Goal: Task Accomplishment & Management: Complete application form

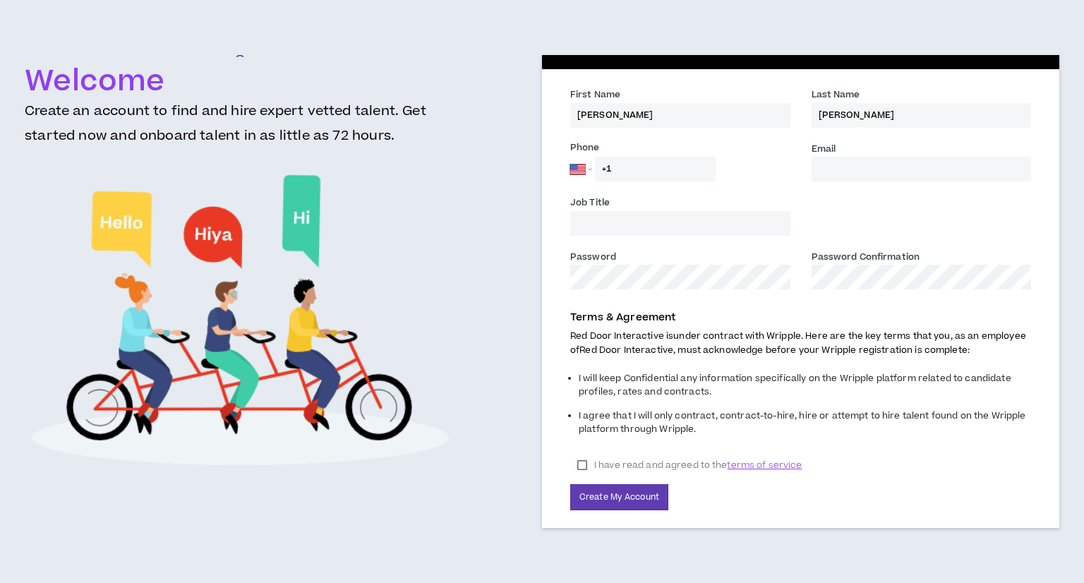
select select "US"
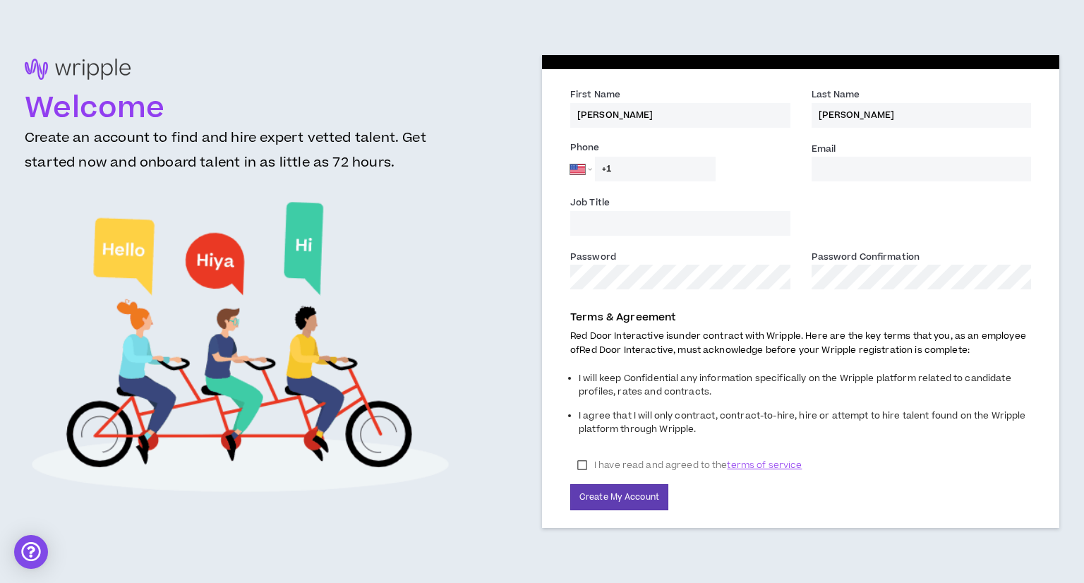
click at [854, 167] on input "Email *" at bounding box center [922, 169] width 220 height 25
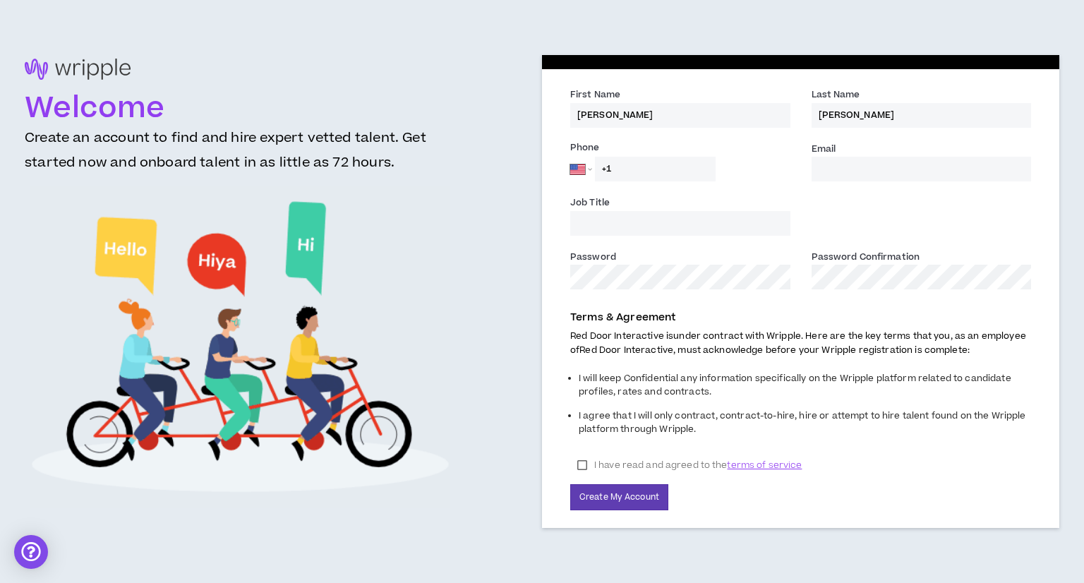
type input "[EMAIL_ADDRESS][DOMAIN_NAME]"
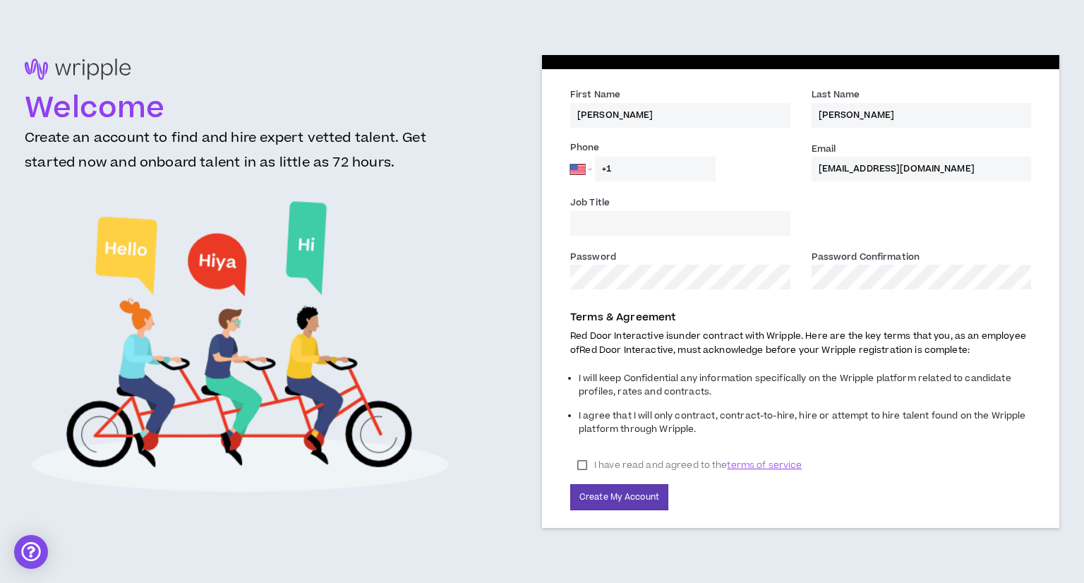
click at [656, 220] on input "Job Title" at bounding box center [680, 223] width 220 height 25
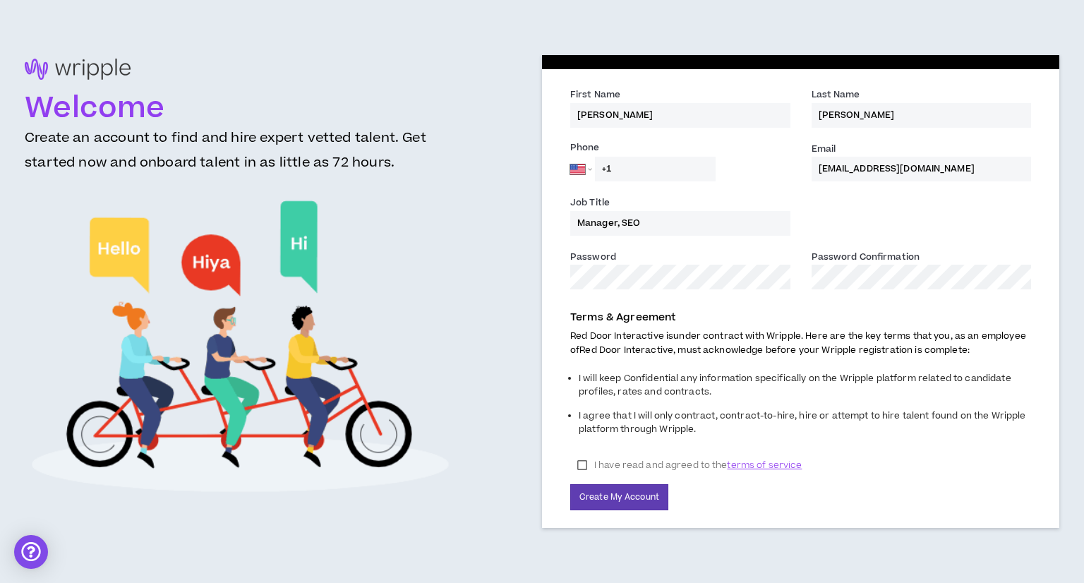
type input "Manager, SEO"
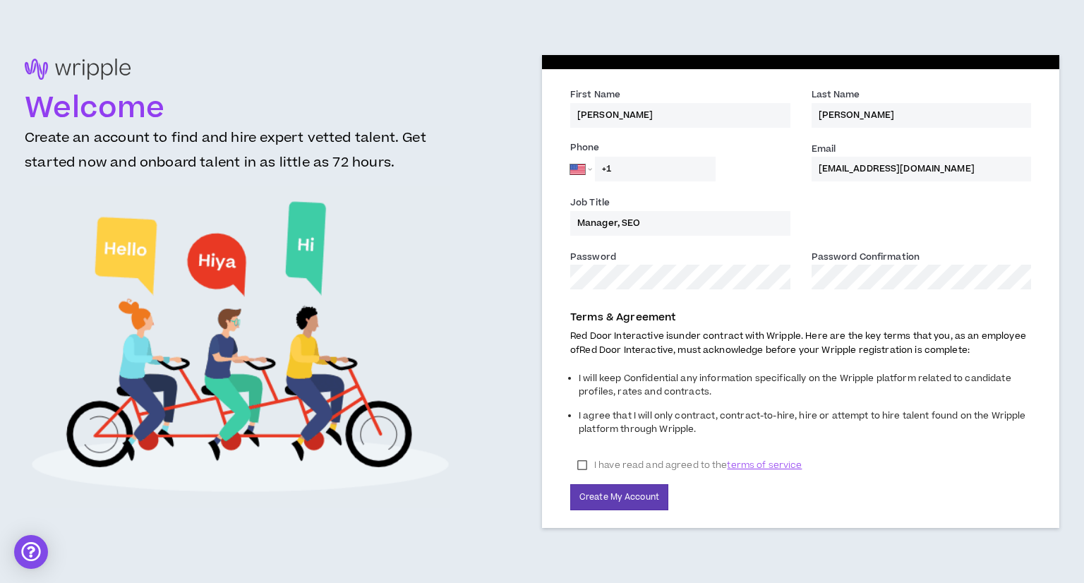
click at [580, 461] on label "I have read and agreed to the terms of service" at bounding box center [689, 465] width 239 height 21
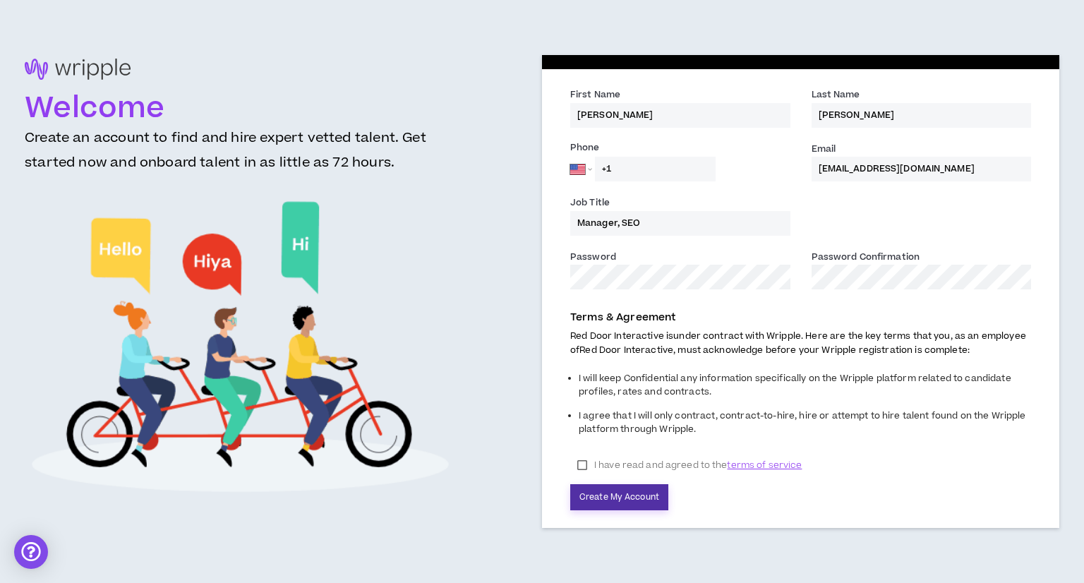
click at [594, 493] on button "Create My Account" at bounding box center [619, 497] width 98 height 26
